Goal: Navigation & Orientation: Find specific page/section

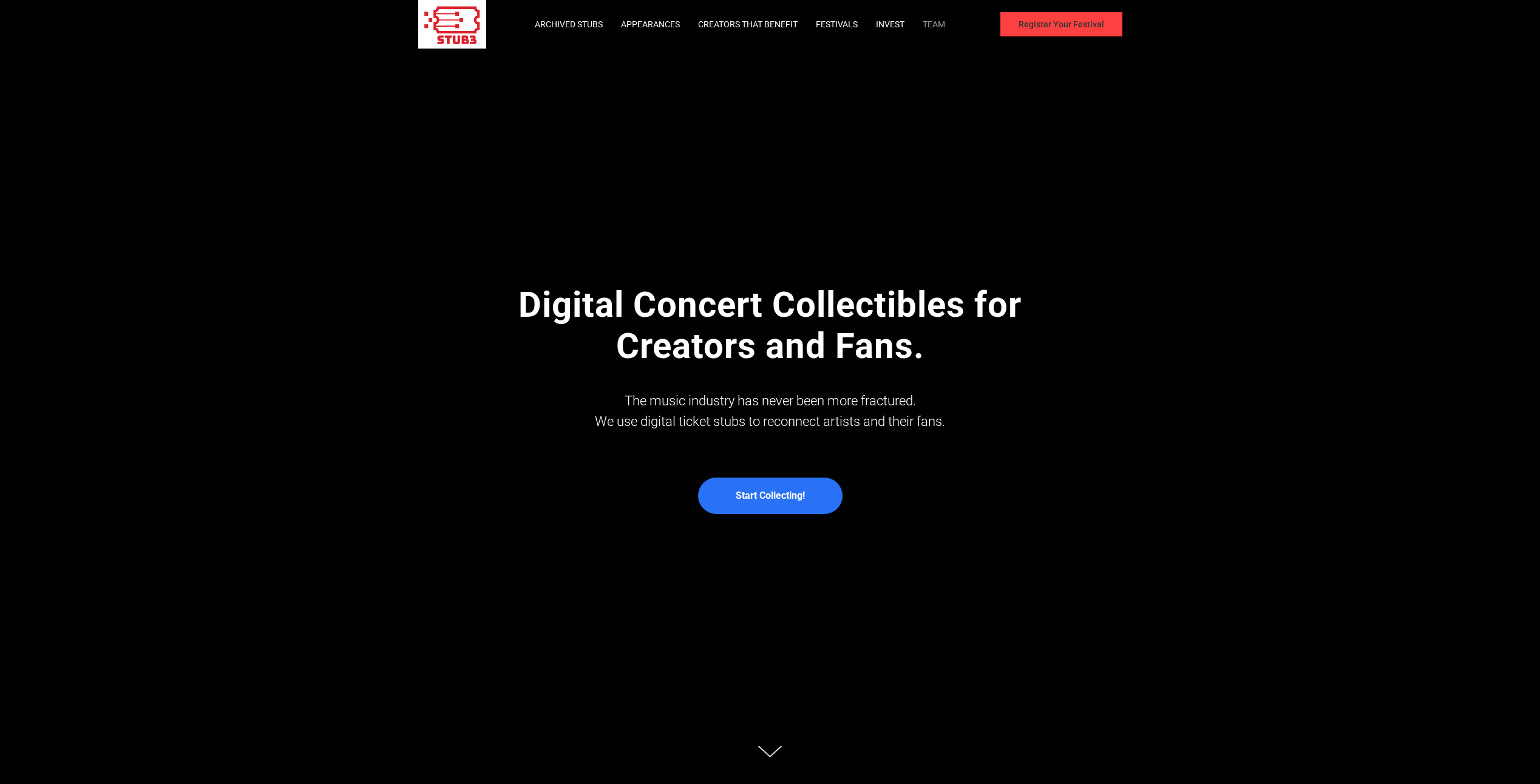
click at [940, 24] on link "Team" at bounding box center [934, 24] width 22 height 10
click at [769, 503] on td "Start Collecting!" at bounding box center [771, 496] width 69 height 34
click at [584, 23] on link "Archived Stubs" at bounding box center [569, 24] width 68 height 10
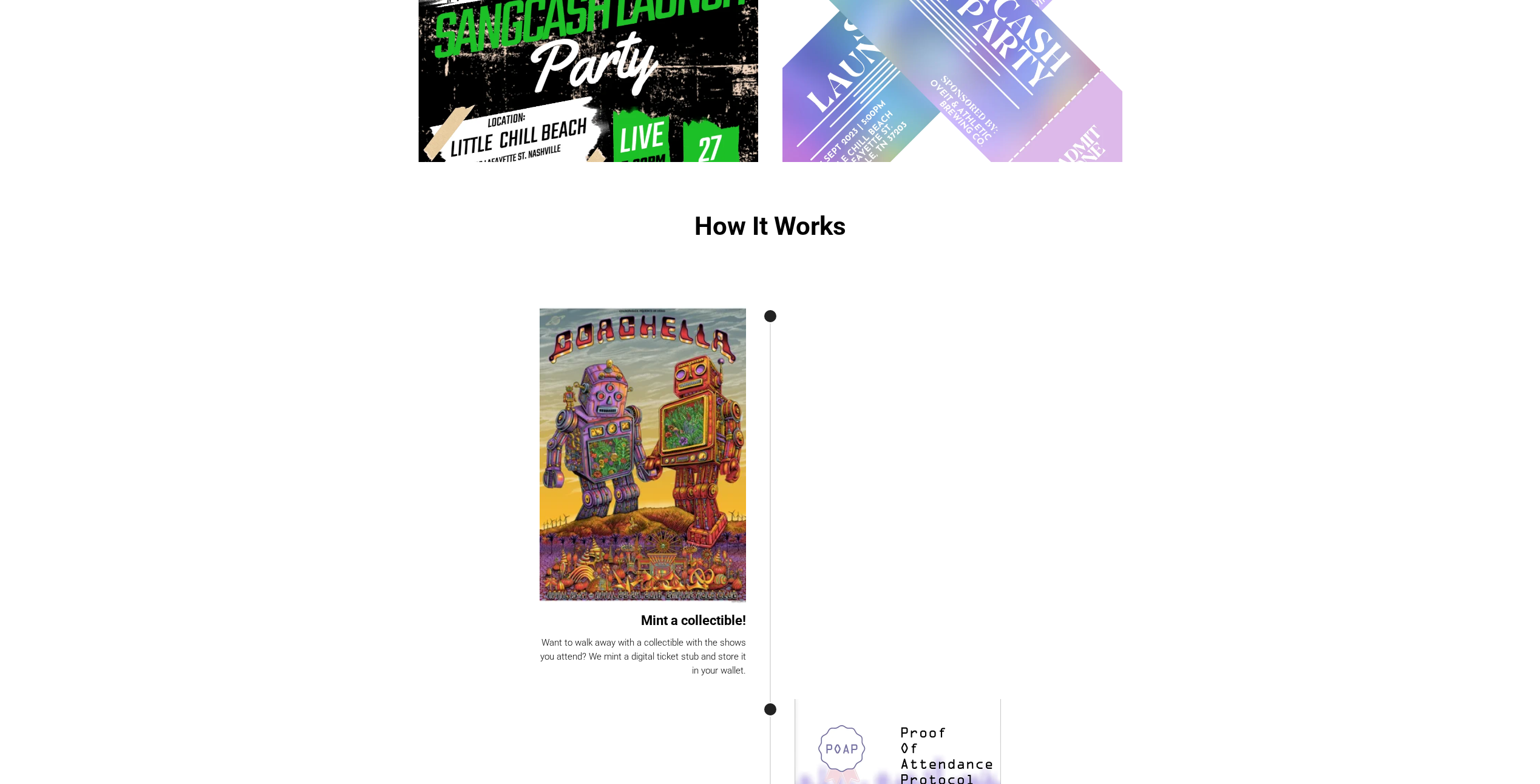
scroll to position [3379, 0]
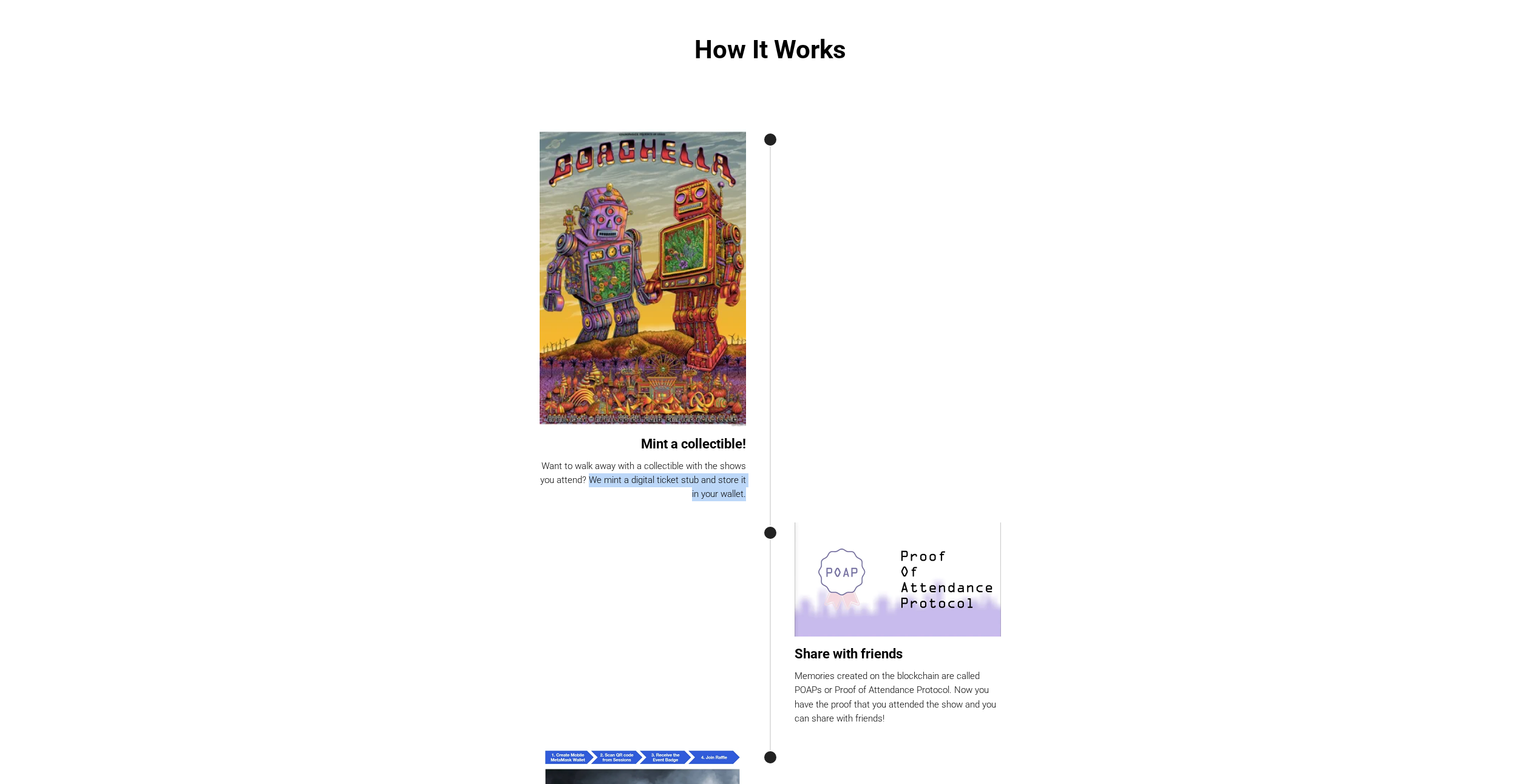
drag, startPoint x: 593, startPoint y: 480, endPoint x: 707, endPoint y: 484, distance: 114.1
click at [746, 489] on div "Mint a collectible! Want to walk away with a collectible with the shows you att…" at bounding box center [655, 316] width 231 height 373
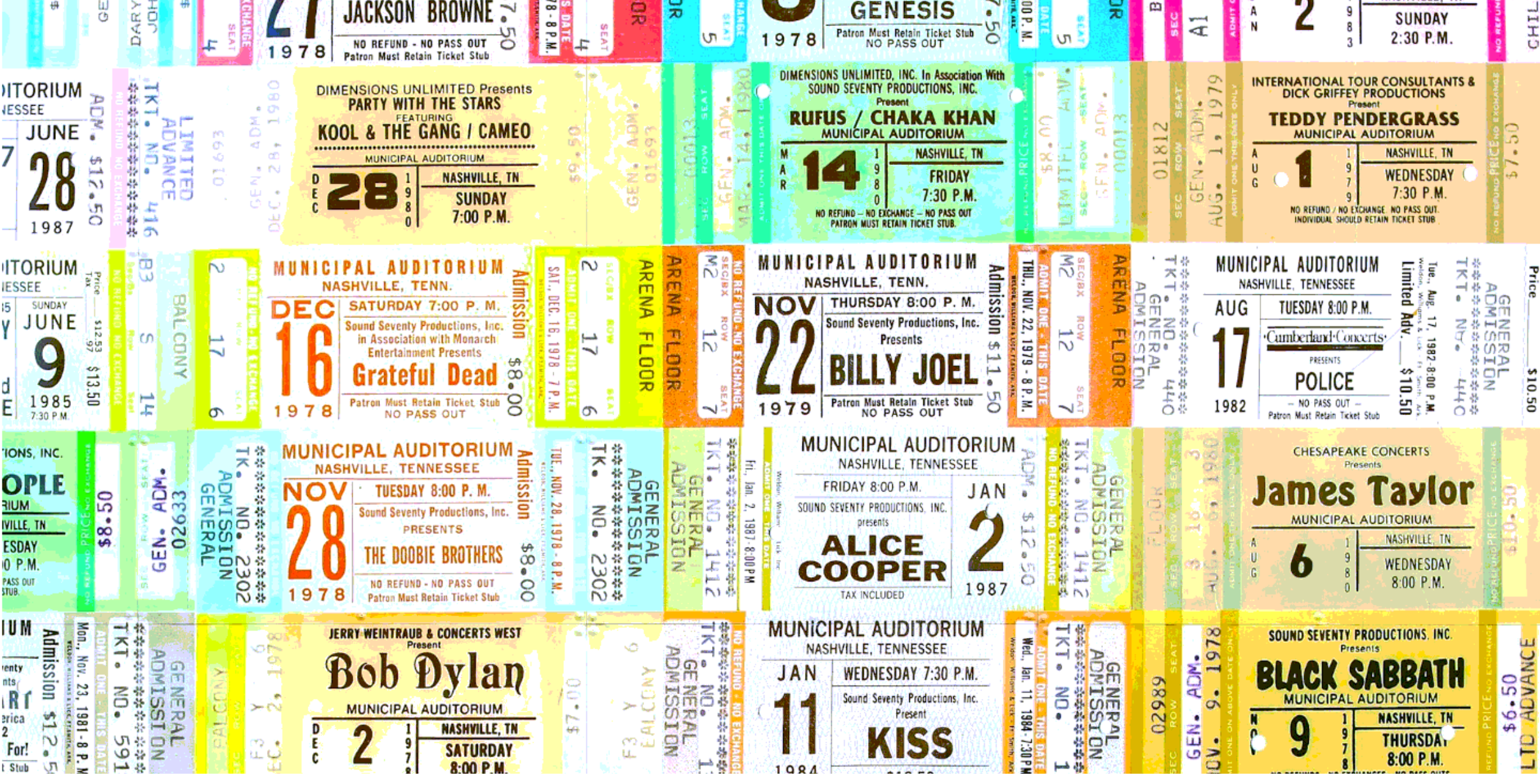
scroll to position [1436, 0]
